Goal: Browse casually: Explore the website without a specific task or goal

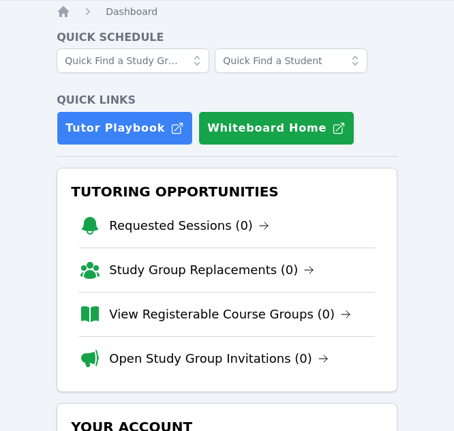
scroll to position [68, 0]
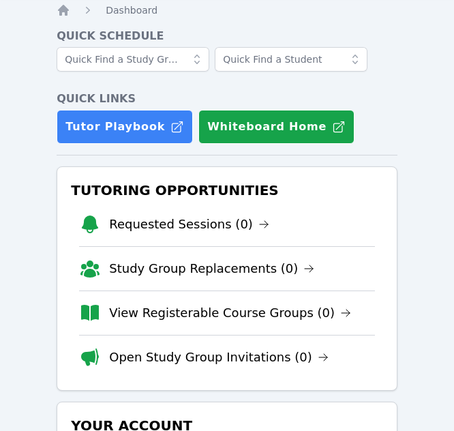
scroll to position [136, 0]
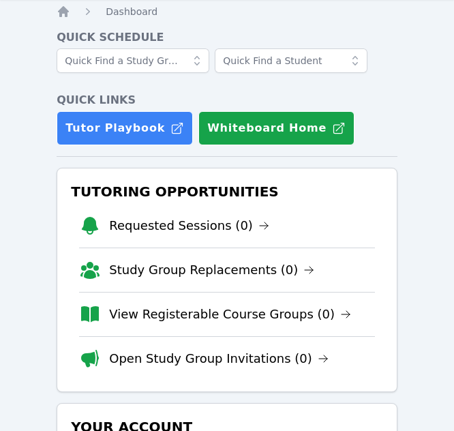
scroll to position [68, 0]
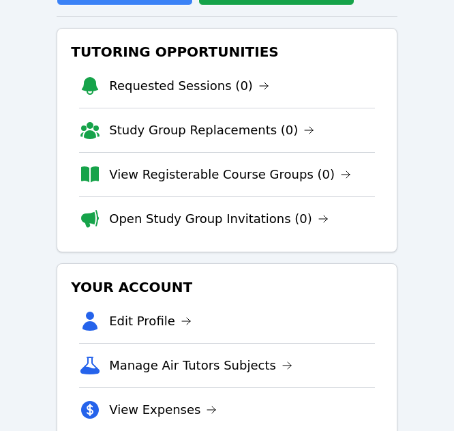
scroll to position [205, 0]
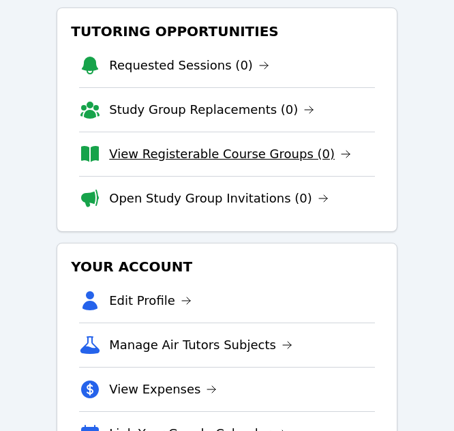
click at [177, 155] on link "View Registerable Course Groups (0)" at bounding box center [230, 154] width 242 height 19
